Goal: Information Seeking & Learning: Learn about a topic

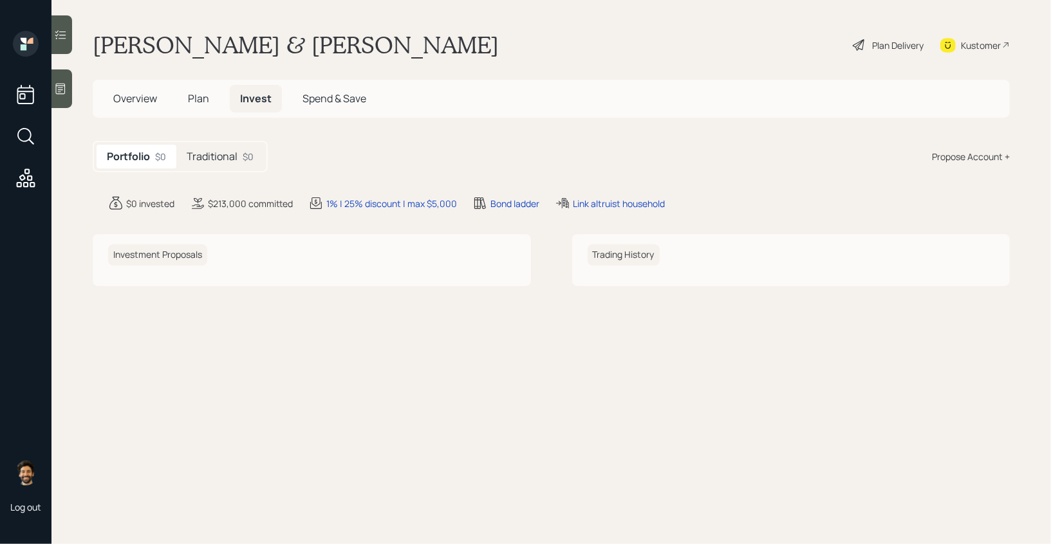
click at [199, 158] on h5 "Traditional" at bounding box center [212, 157] width 51 height 12
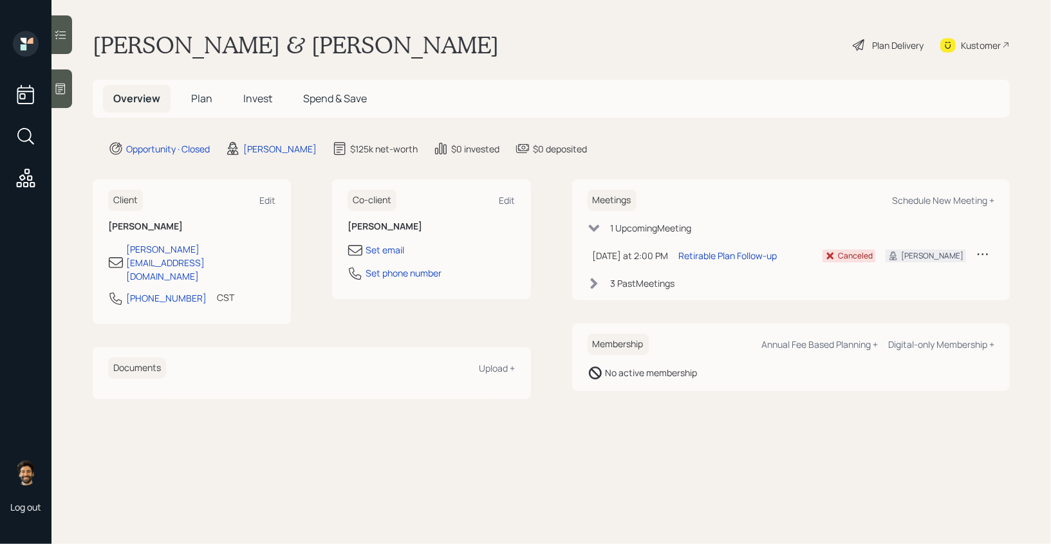
click at [203, 98] on span "Plan" at bounding box center [201, 98] width 21 height 14
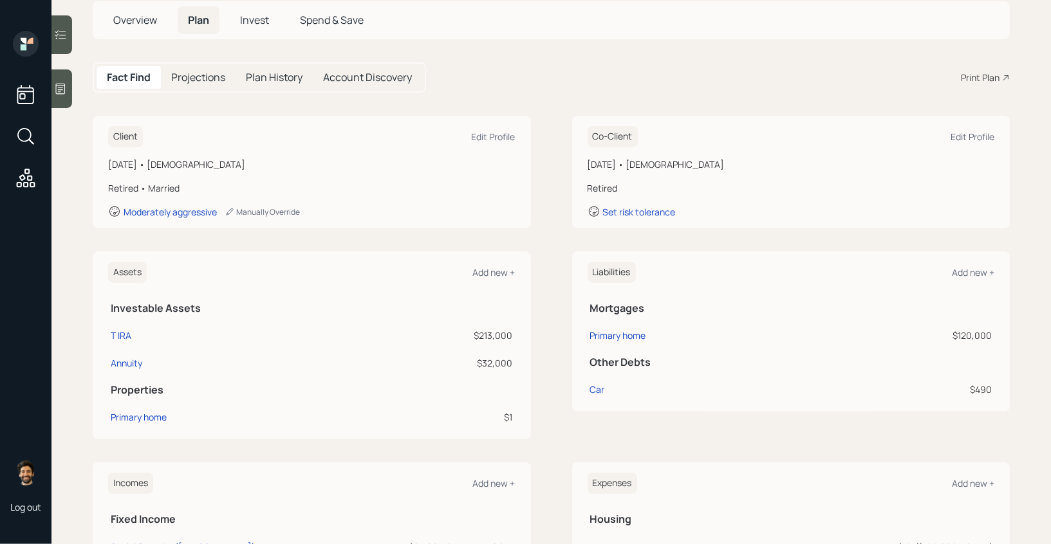
scroll to position [75, 0]
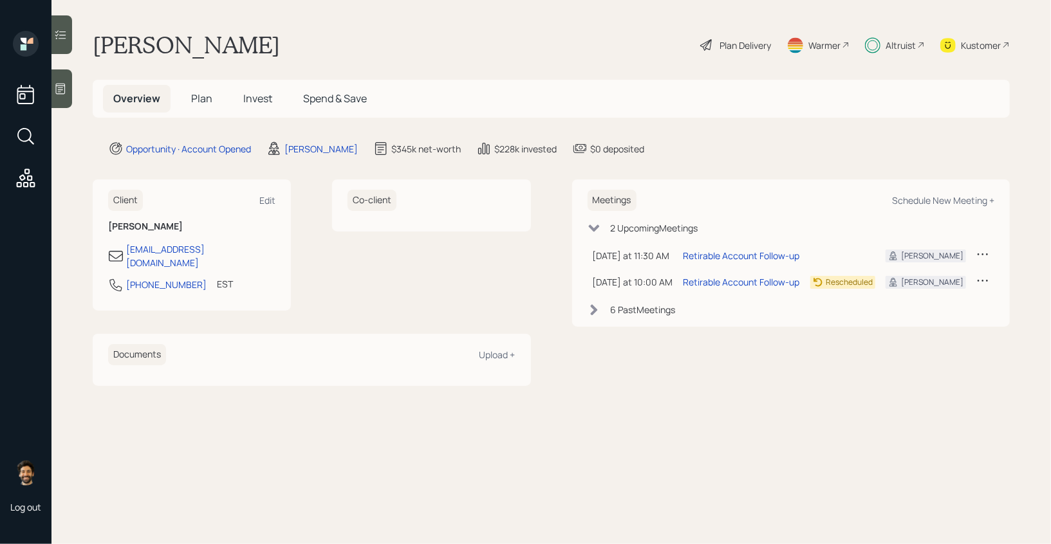
click at [239, 95] on h5 "Invest" at bounding box center [258, 99] width 50 height 28
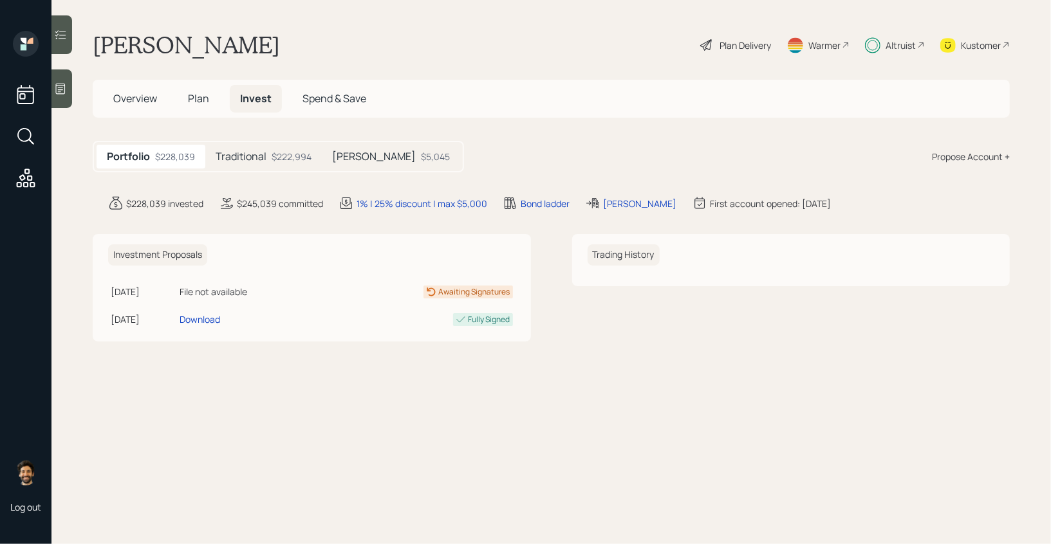
click at [235, 151] on h5 "Traditional" at bounding box center [241, 157] width 51 height 12
